Goal: Information Seeking & Learning: Learn about a topic

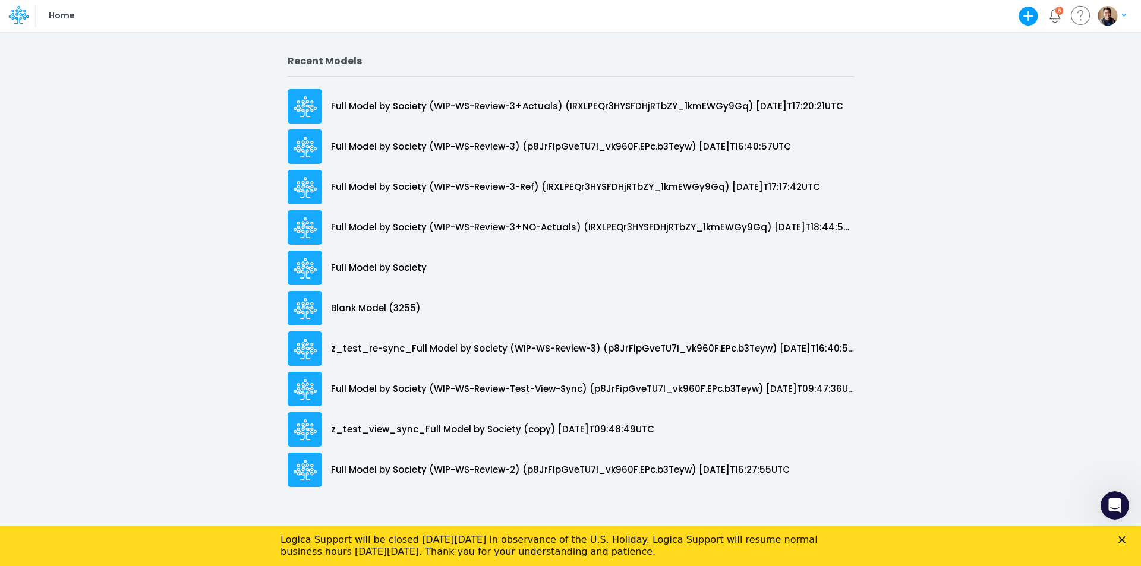
click at [1119, 542] on icon "Close" at bounding box center [1122, 540] width 7 height 7
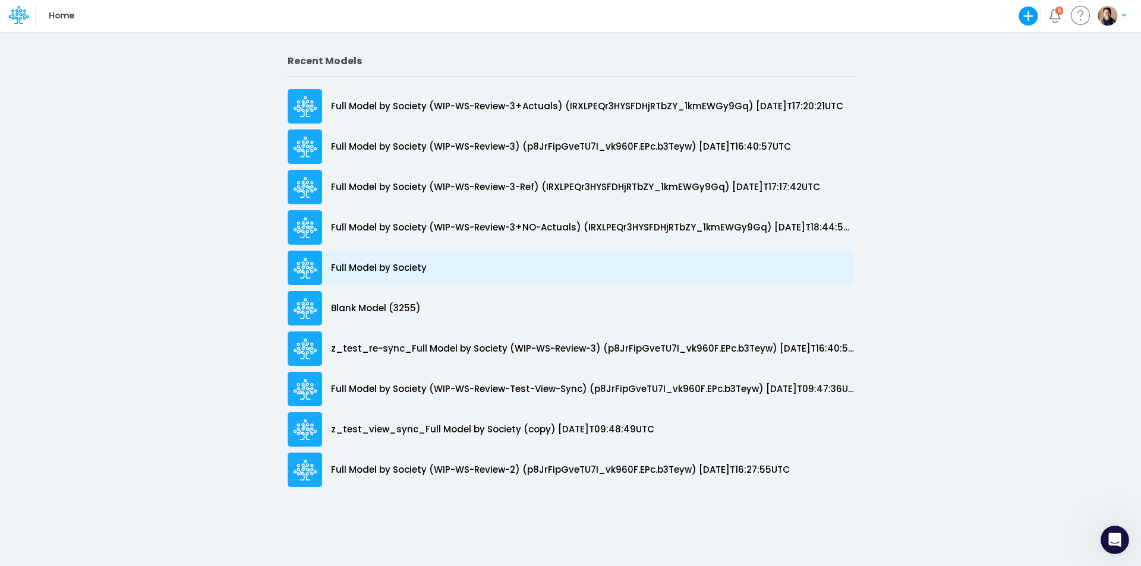
click at [356, 267] on p "Full Model by Society" at bounding box center [379, 269] width 96 height 14
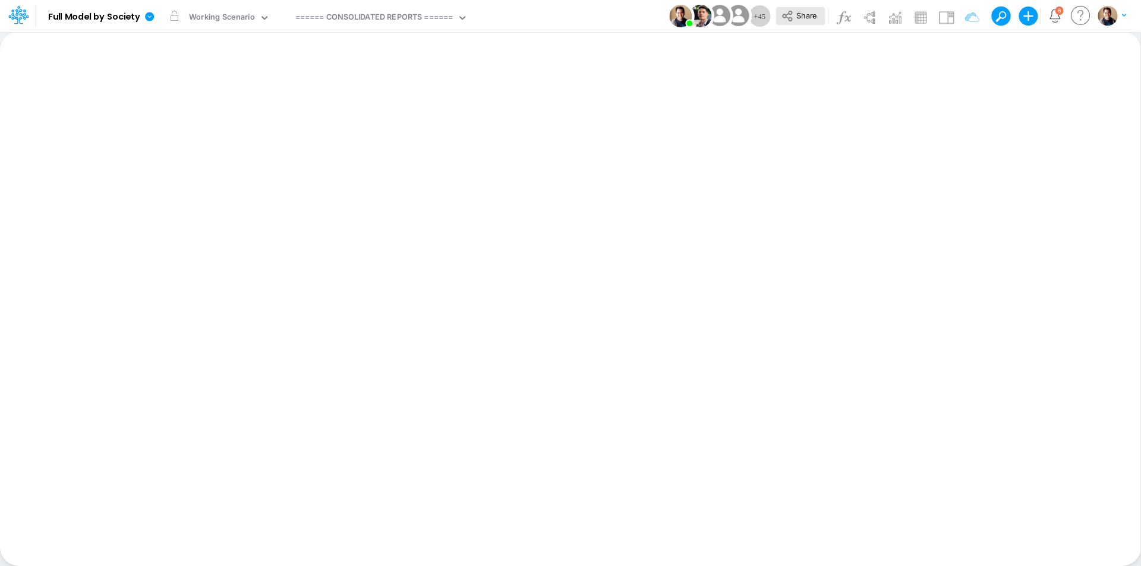
click at [818, 13] on button "Share" at bounding box center [800, 16] width 49 height 18
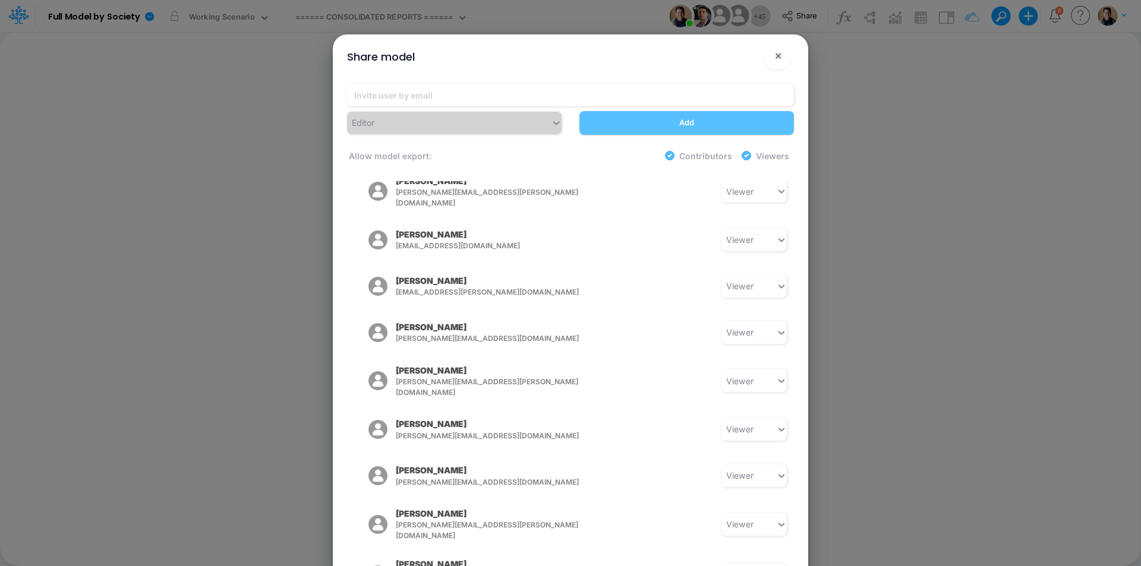
scroll to position [1723, 0]
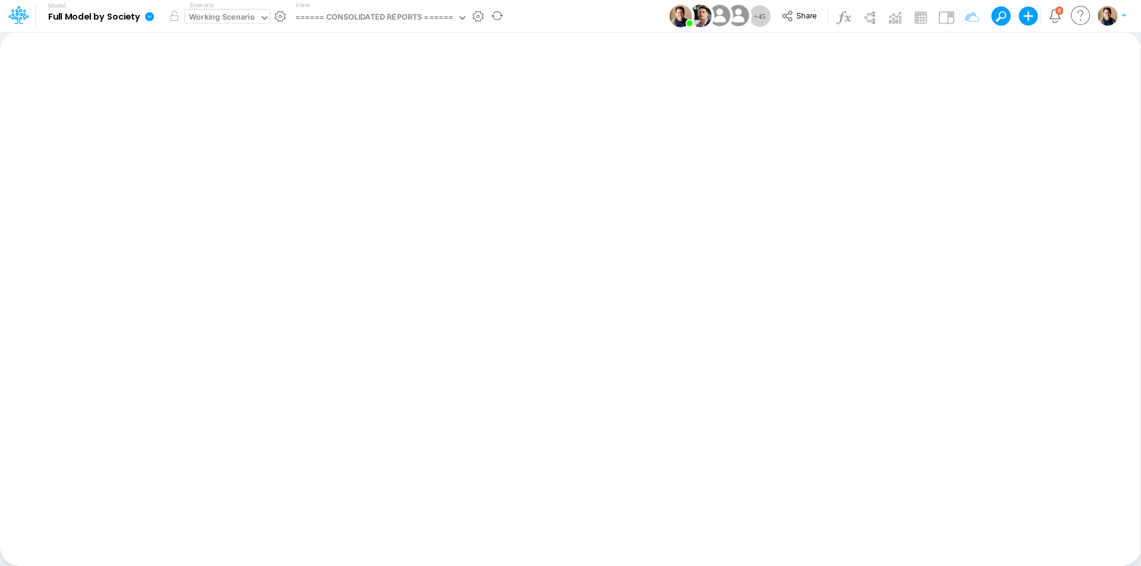
click at [213, 21] on div "Working Scenario" at bounding box center [222, 18] width 66 height 14
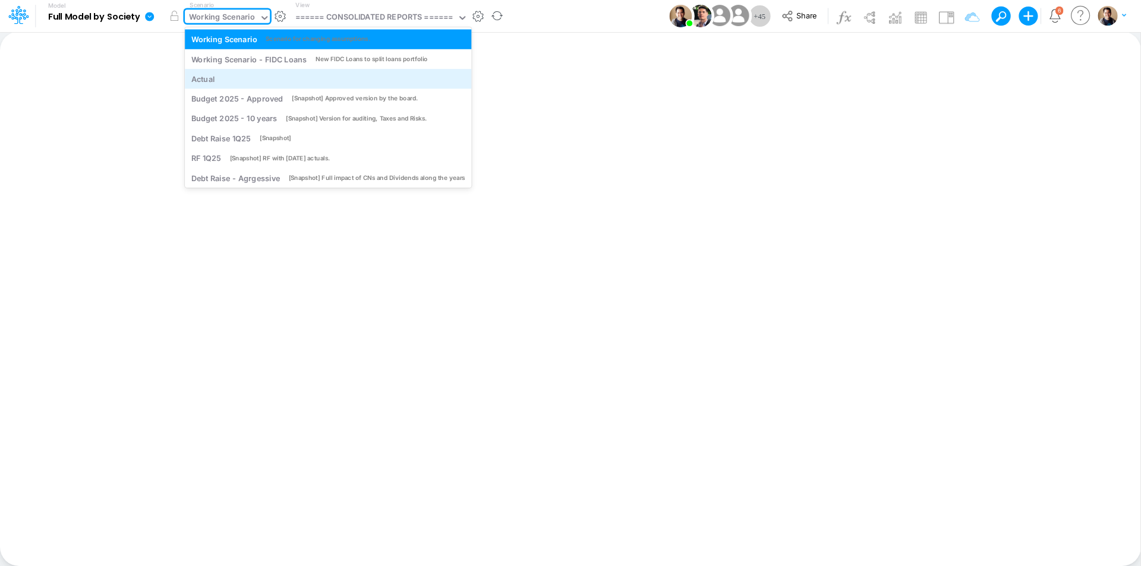
click at [216, 81] on div "Actual" at bounding box center [328, 78] width 274 height 11
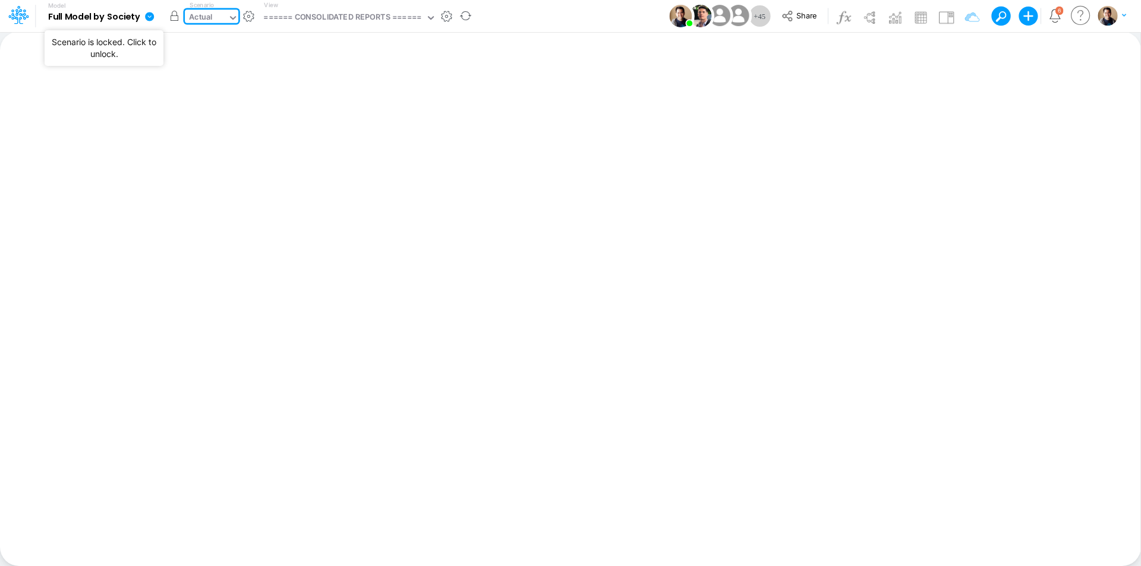
click at [173, 17] on button "button" at bounding box center [173, 15] width 21 height 21
click at [211, 17] on div "Actual" at bounding box center [201, 18] width 24 height 14
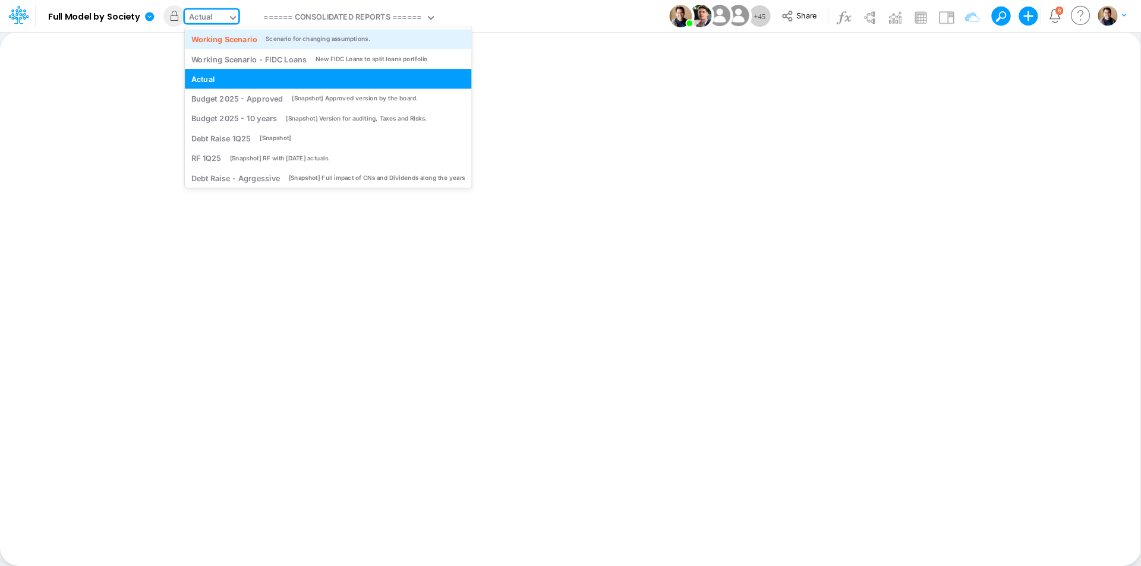
click at [232, 39] on div "Working Scenario" at bounding box center [224, 38] width 66 height 11
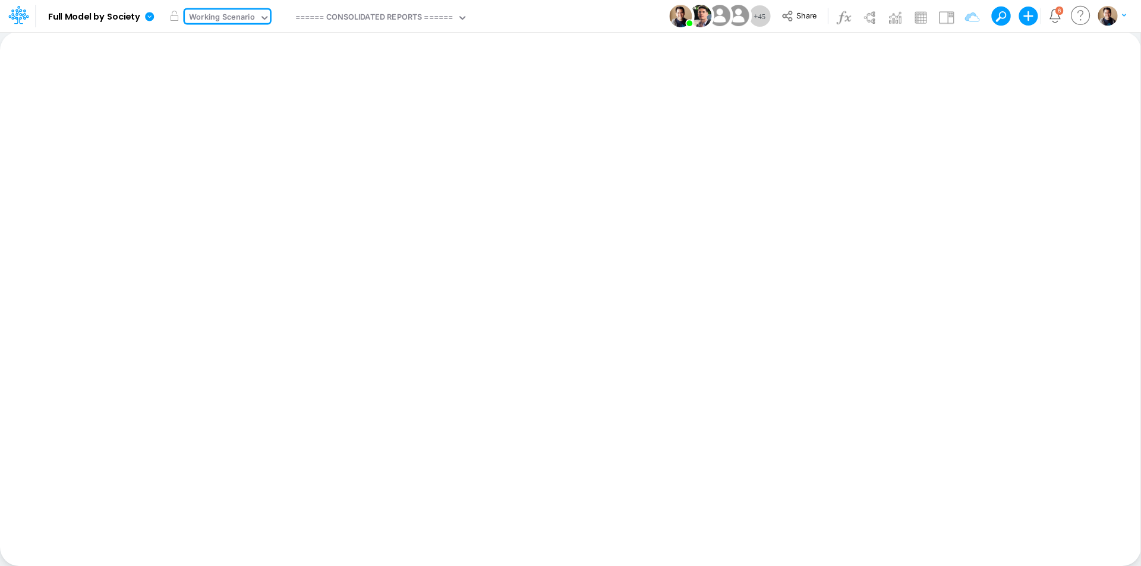
click at [146, 24] on link at bounding box center [152, 16] width 24 height 31
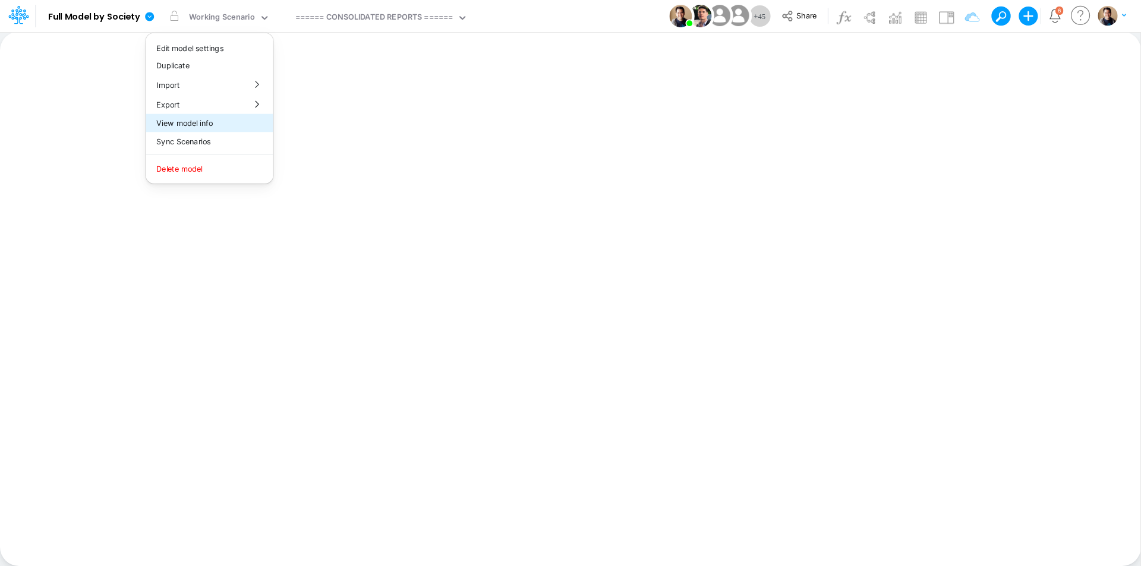
click at [180, 121] on button "View model info" at bounding box center [209, 123] width 127 height 18
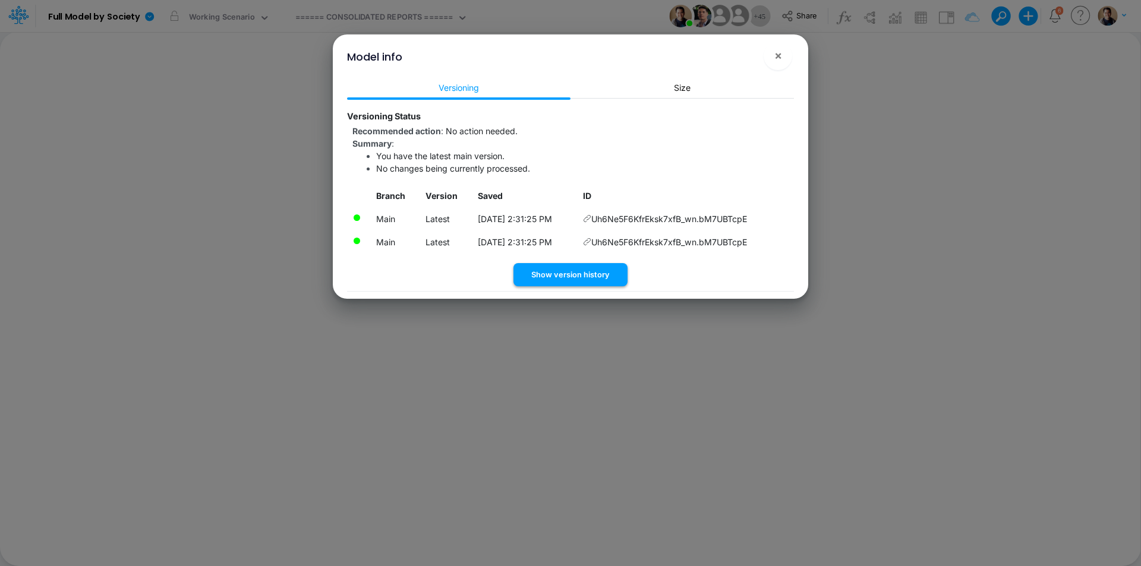
click at [541, 275] on button "Show version history" at bounding box center [571, 274] width 114 height 23
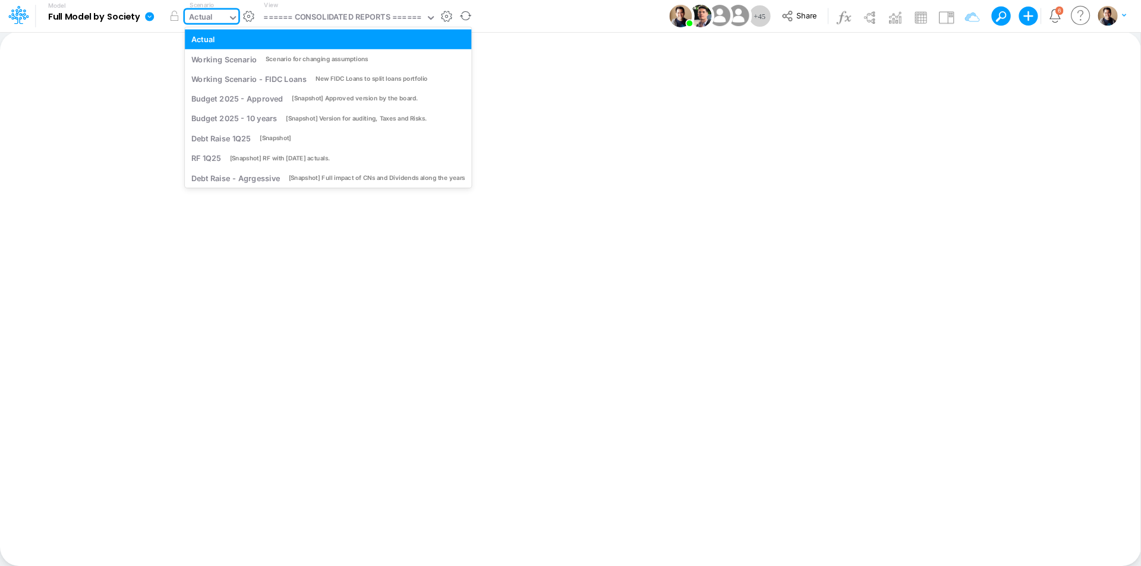
click at [216, 18] on input "text" at bounding box center [215, 17] width 1 height 11
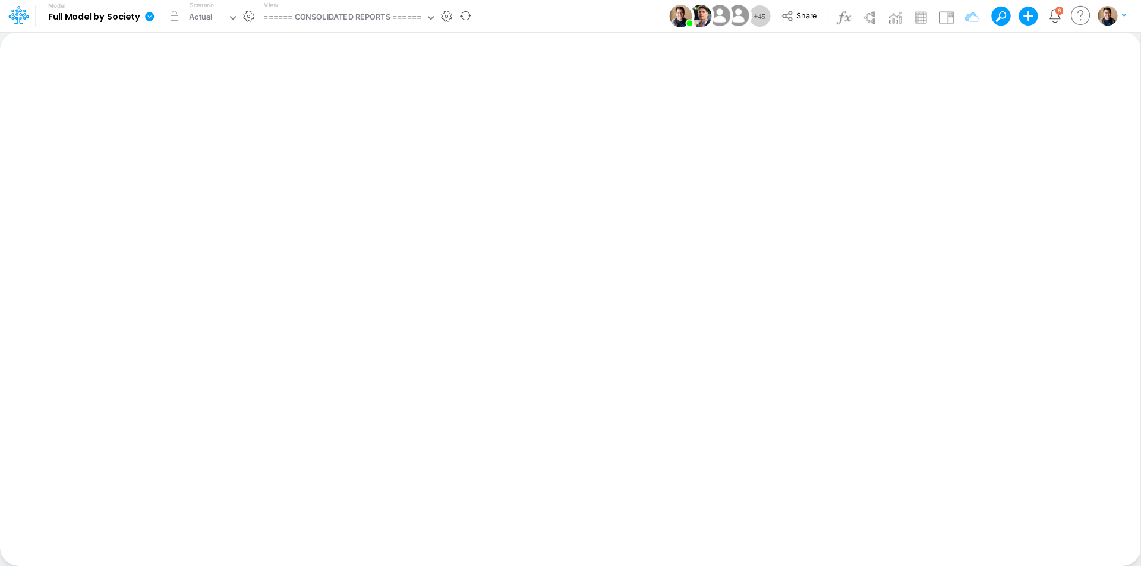
click at [154, 18] on icon at bounding box center [149, 16] width 11 height 11
click at [177, 119] on button "View model info" at bounding box center [209, 123] width 127 height 18
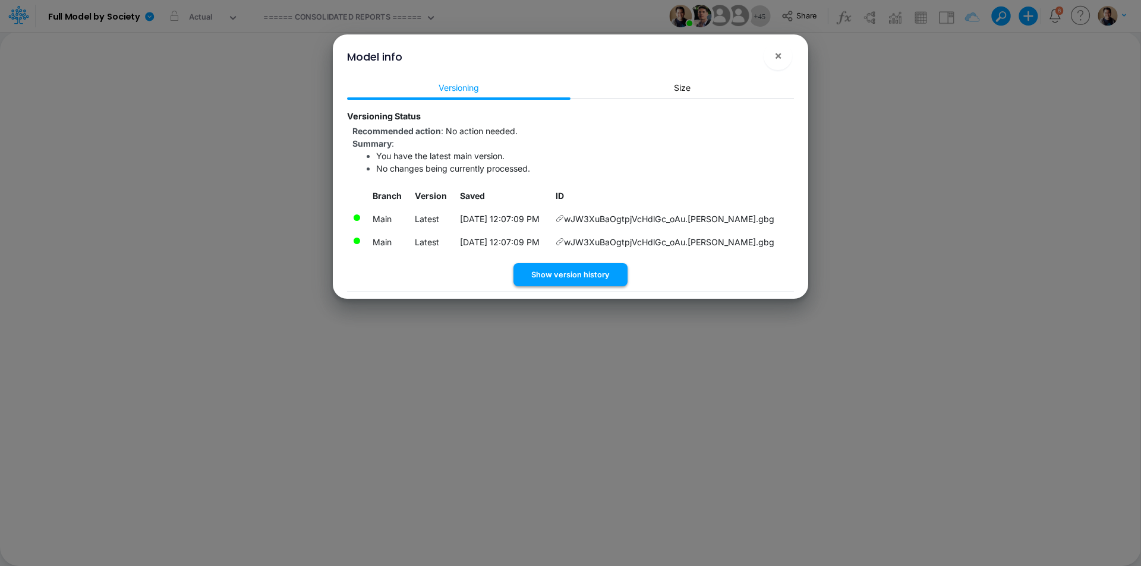
click at [556, 276] on button "Show version history" at bounding box center [571, 274] width 114 height 23
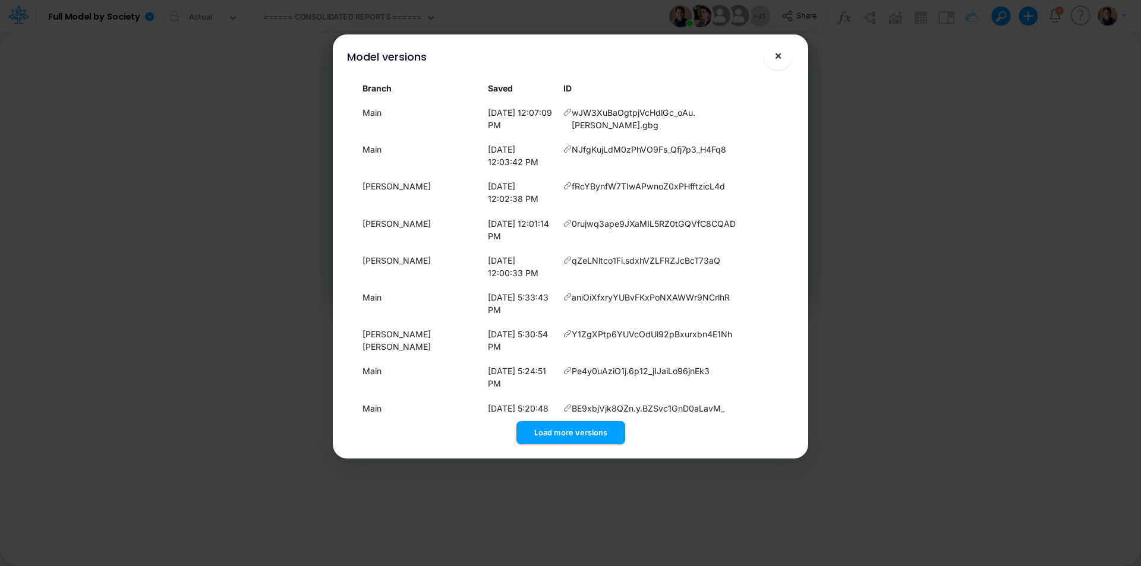
click at [777, 56] on span "×" at bounding box center [779, 55] width 8 height 14
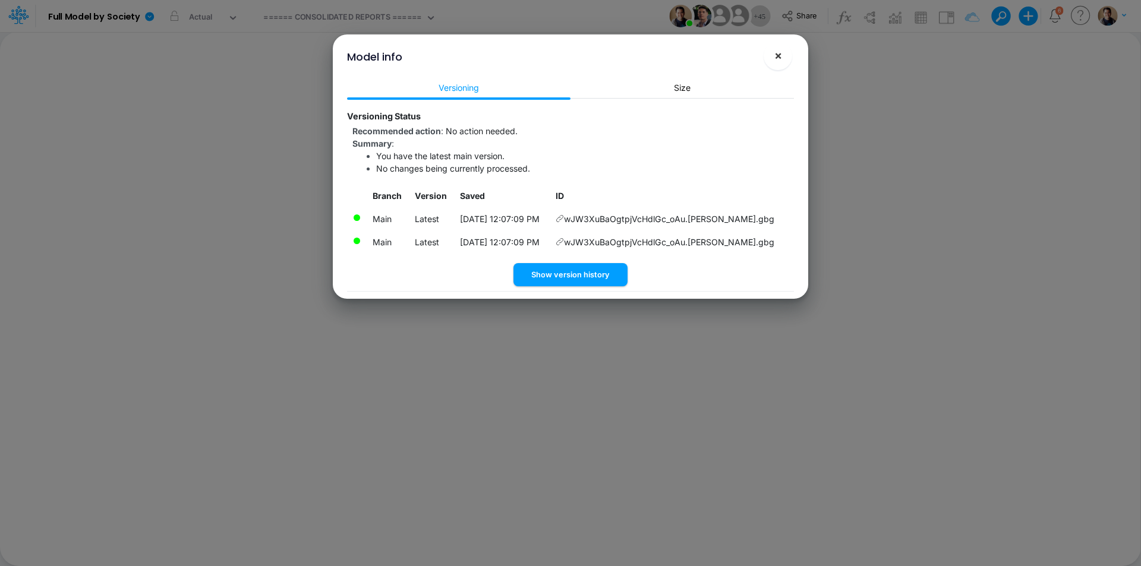
click at [780, 59] on span "×" at bounding box center [779, 55] width 8 height 14
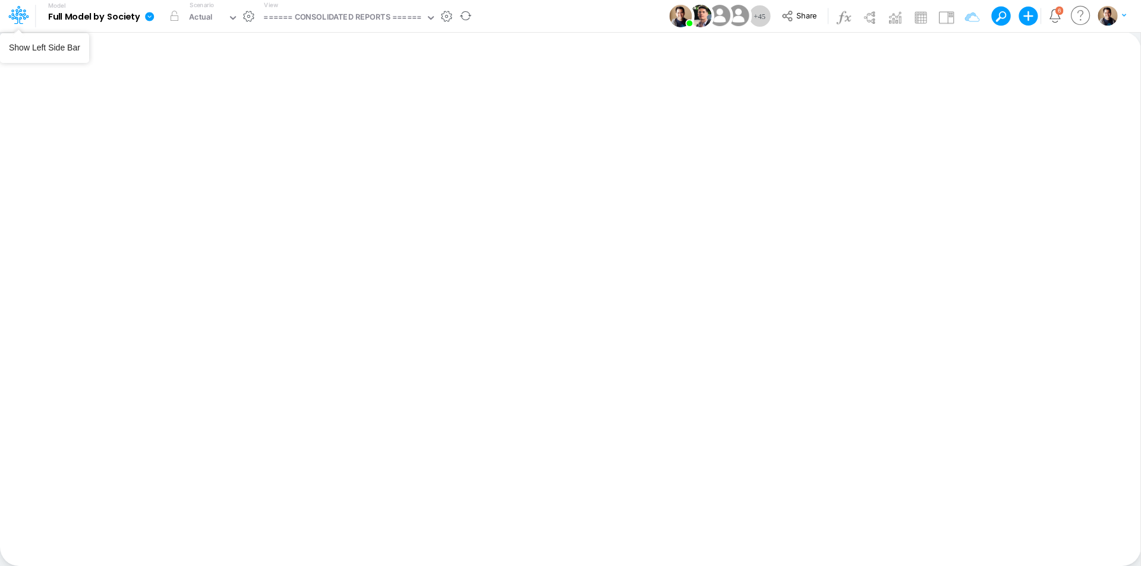
drag, startPoint x: 33, startPoint y: 8, endPoint x: 39, endPoint y: 26, distance: 19.0
click at [33, 10] on div at bounding box center [18, 16] width 36 height 23
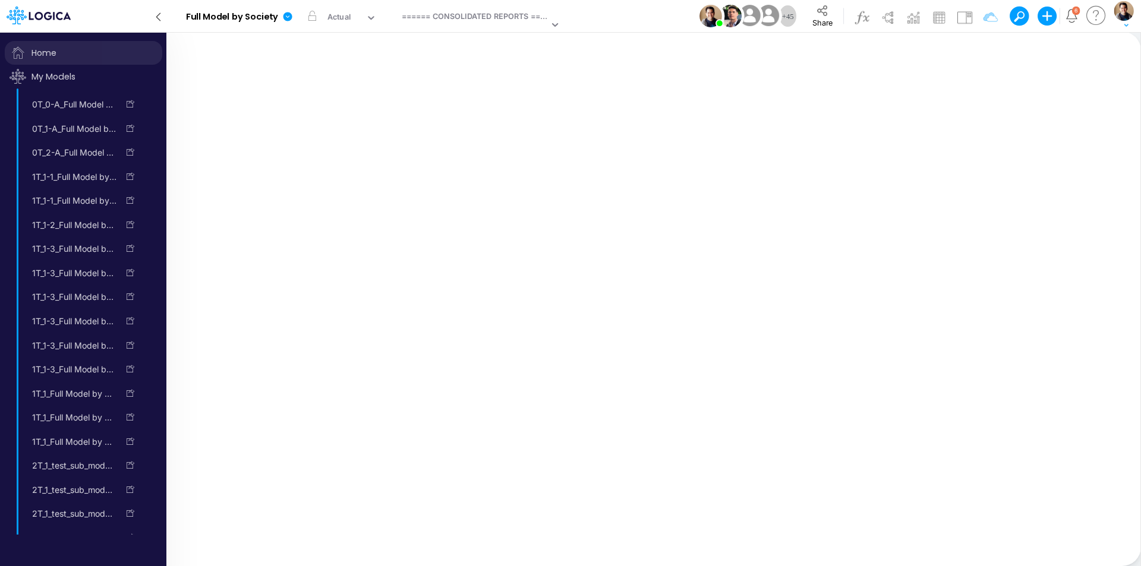
click at [42, 51] on span "Home" at bounding box center [84, 53] width 158 height 24
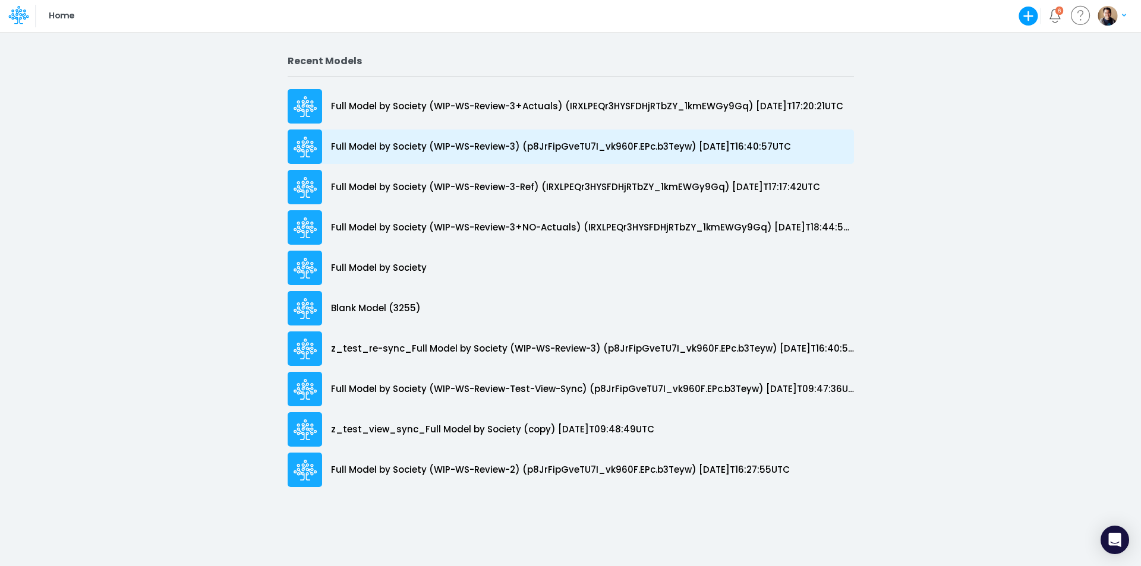
click at [430, 143] on p "Full Model by Society (WIP-WS-Review-3) (p8JrFipGveTU7I_vk960F.EPc.b3Teyw) [DAT…" at bounding box center [561, 147] width 460 height 14
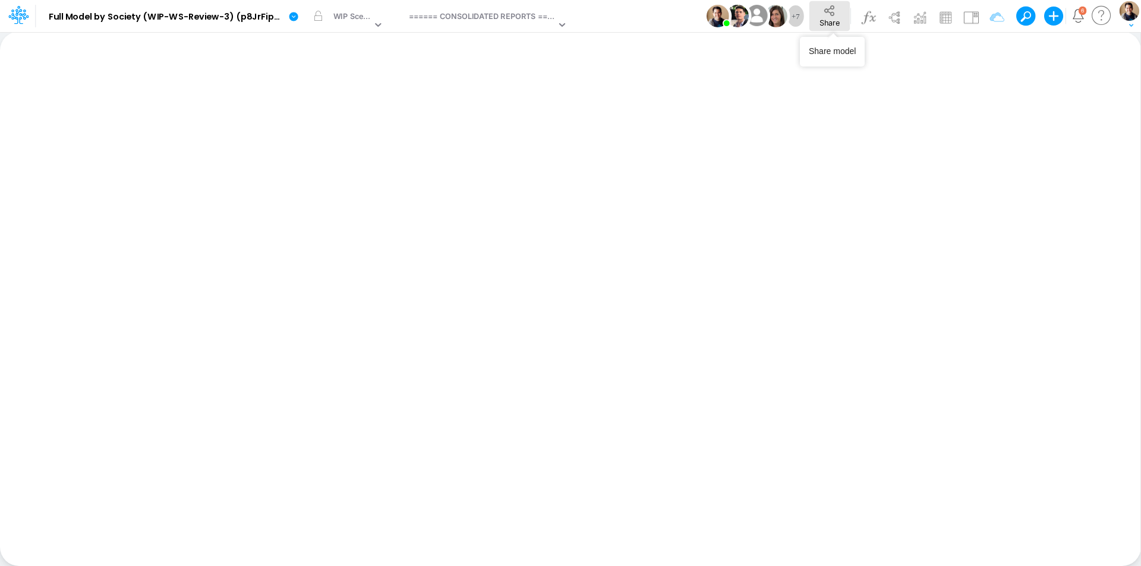
click at [833, 20] on span "Share" at bounding box center [830, 22] width 20 height 9
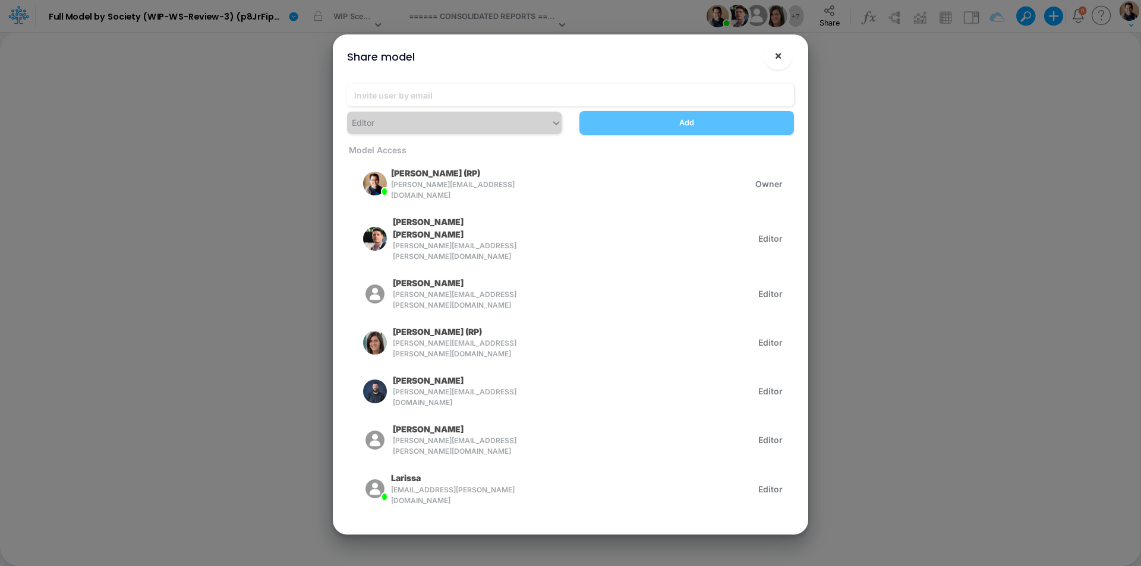
click at [779, 57] on span "×" at bounding box center [779, 55] width 8 height 14
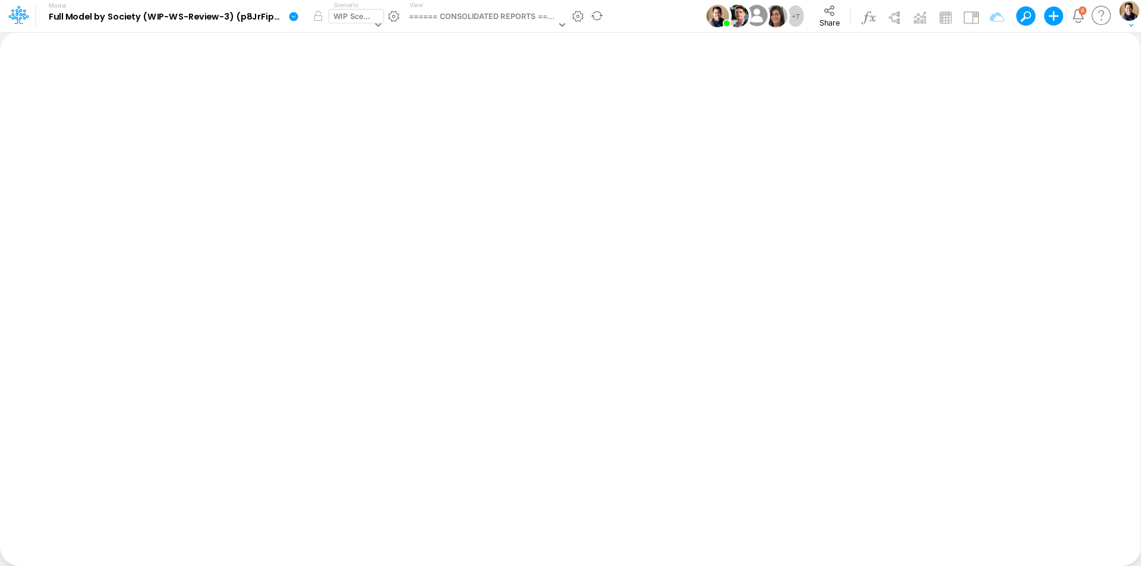
click at [352, 14] on div "WIP Scenario" at bounding box center [352, 18] width 39 height 14
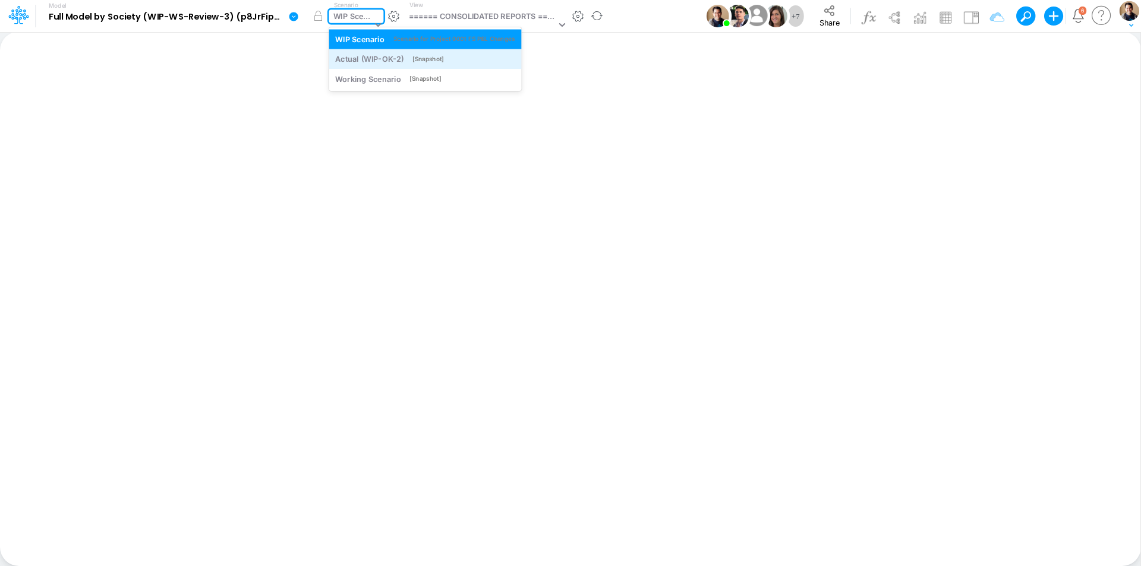
click at [367, 62] on div "Actual (WIP-OK-2)" at bounding box center [369, 58] width 68 height 11
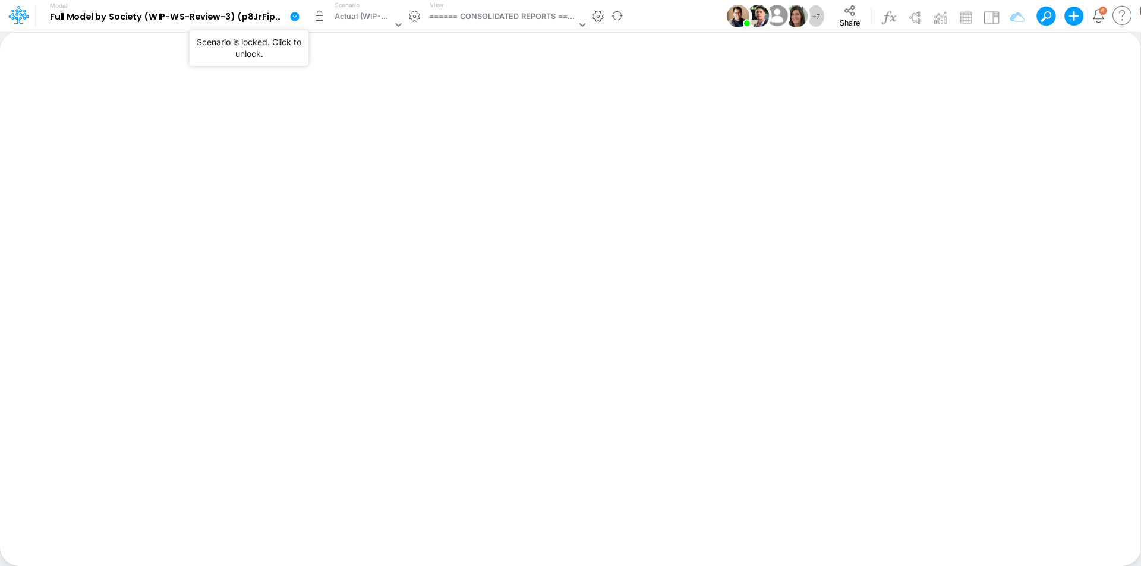
click at [315, 17] on button "button" at bounding box center [318, 15] width 21 height 21
